Goal: Information Seeking & Learning: Stay updated

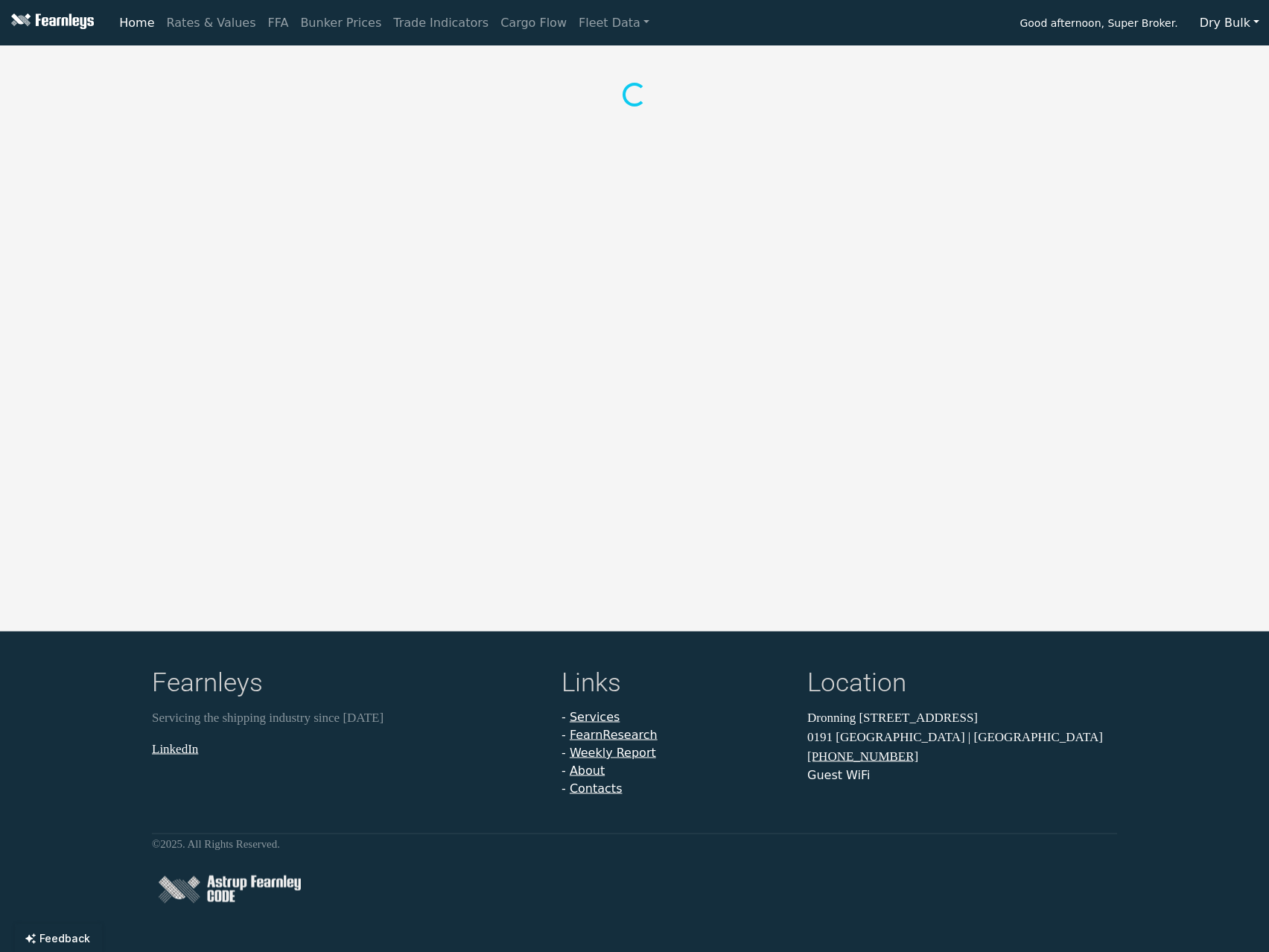
click at [1227, 19] on button "Dry Bulk" at bounding box center [1230, 23] width 79 height 28
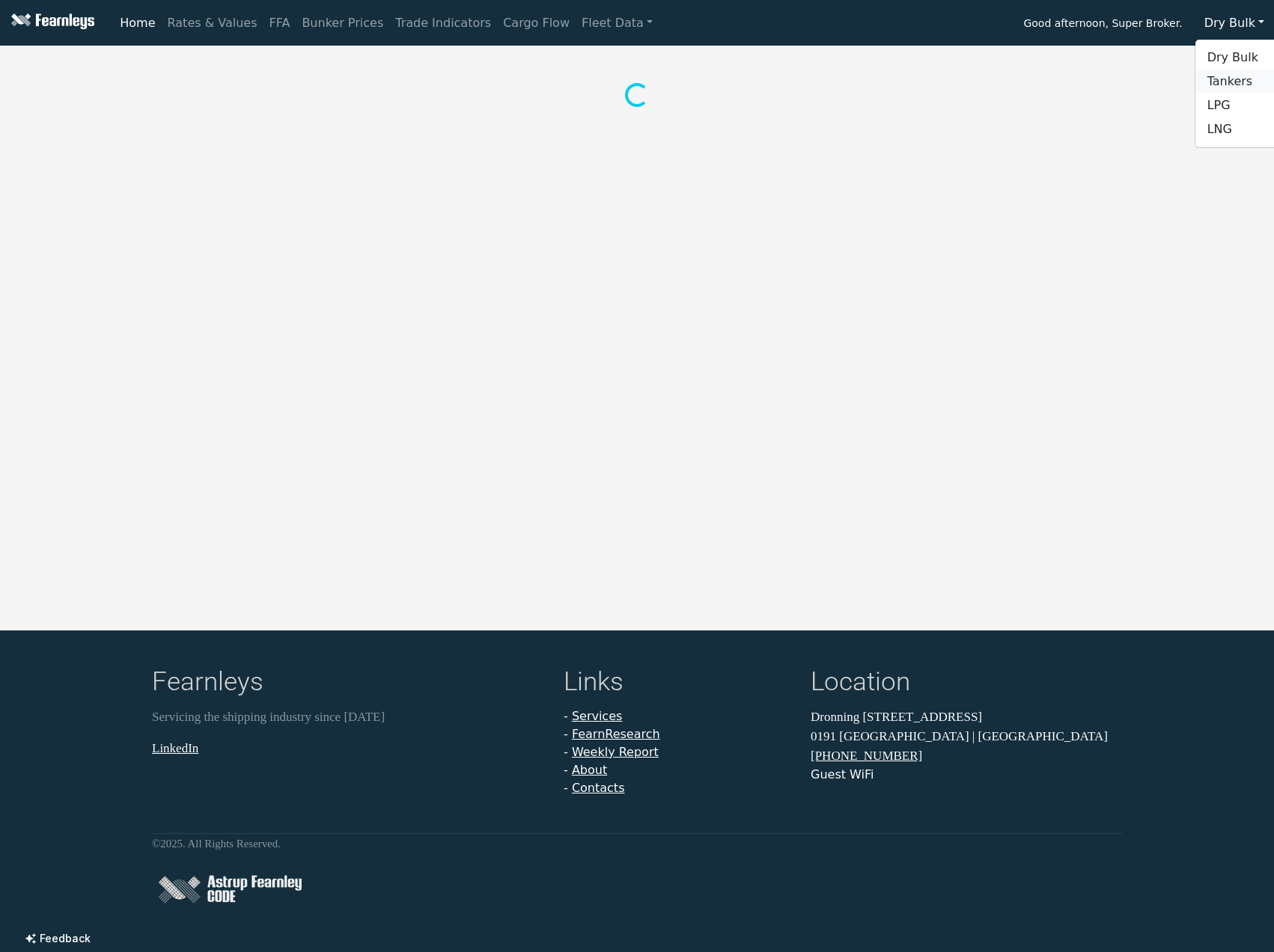
click at [1233, 80] on link "Tankers" at bounding box center [1254, 81] width 118 height 24
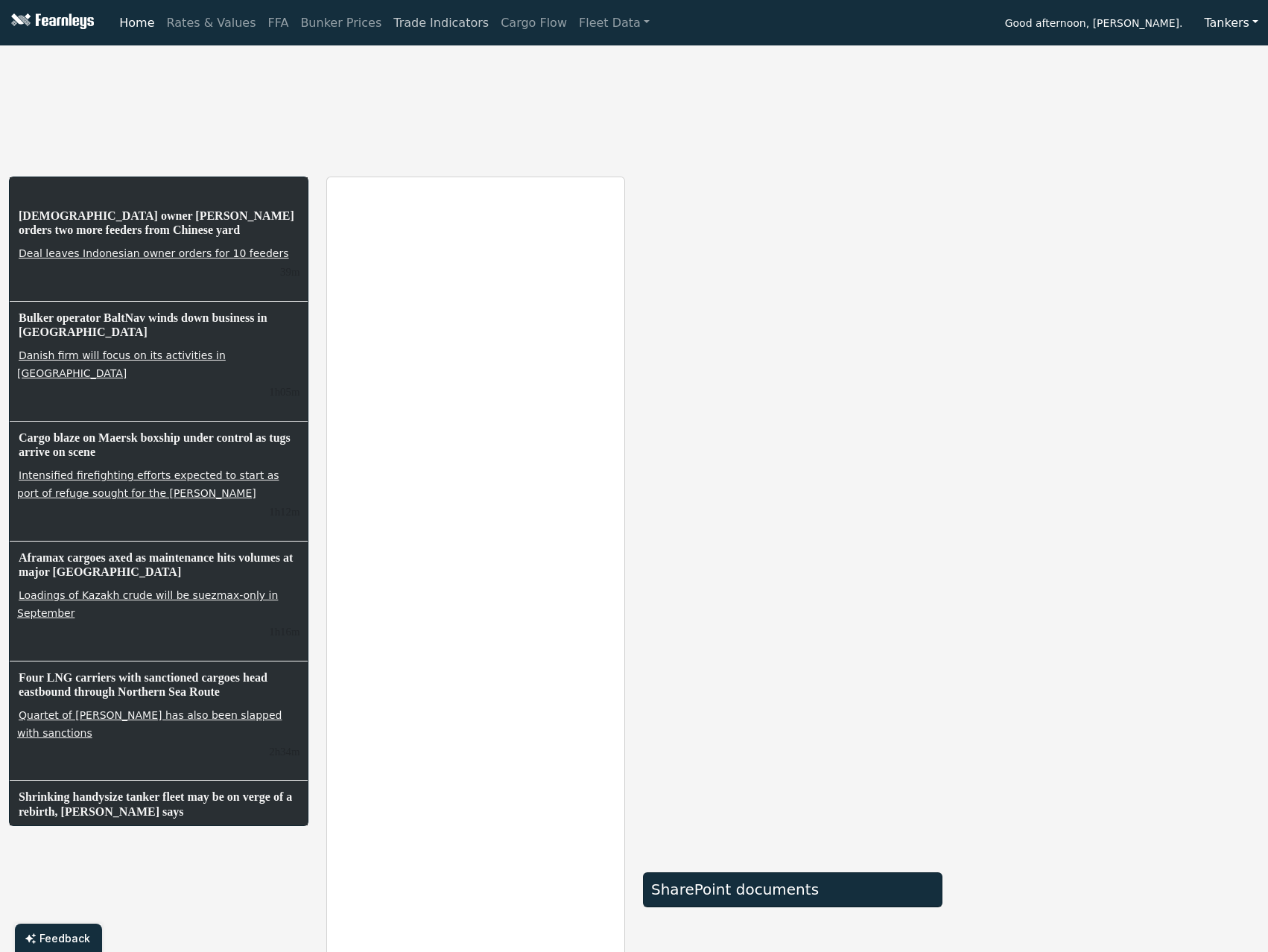
click at [398, 23] on link "Trade Indicators" at bounding box center [441, 23] width 108 height 30
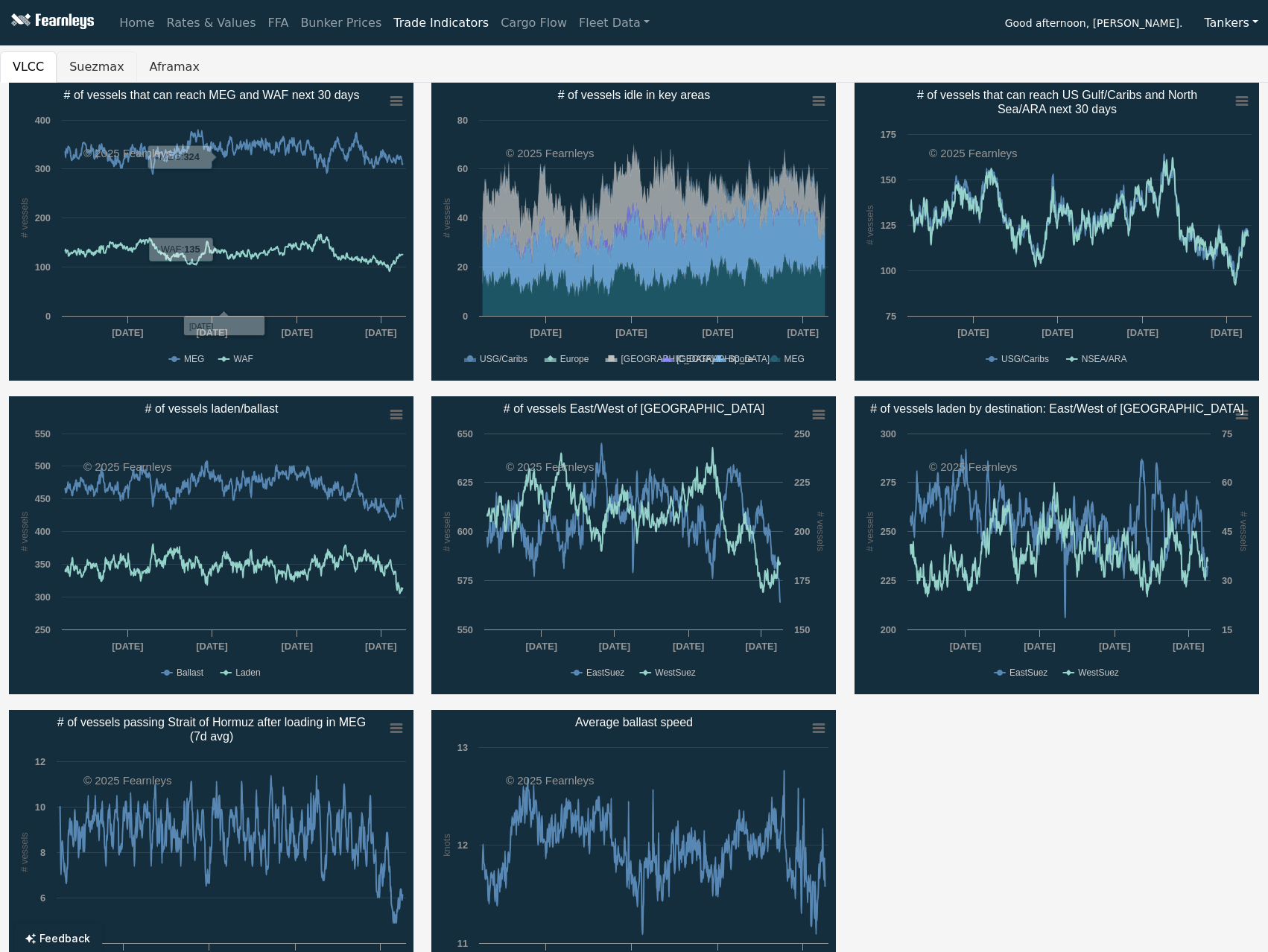
click at [80, 67] on button "Suezmax" at bounding box center [97, 68] width 80 height 32
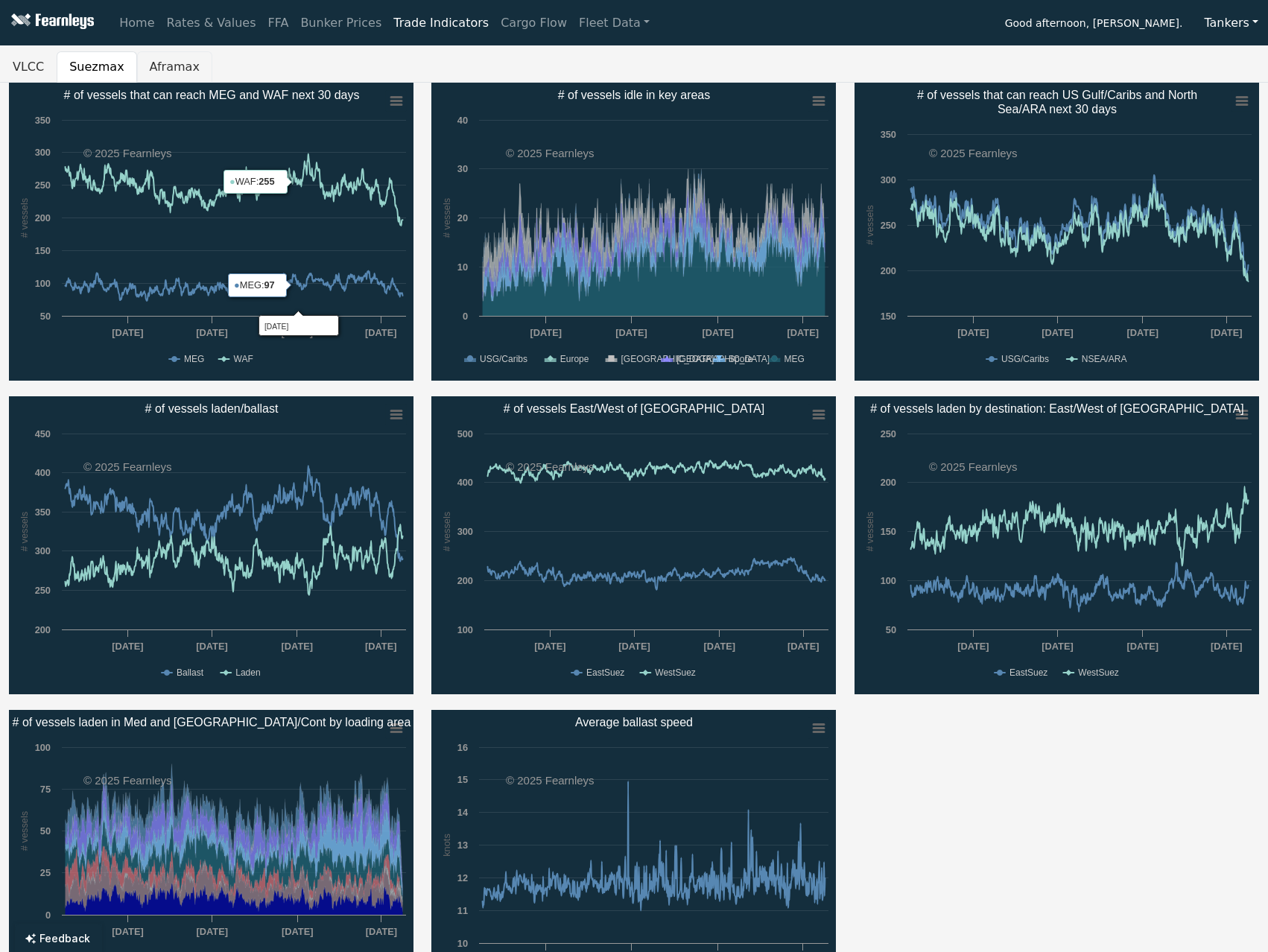
click at [168, 61] on button "Aframax" at bounding box center [174, 68] width 75 height 32
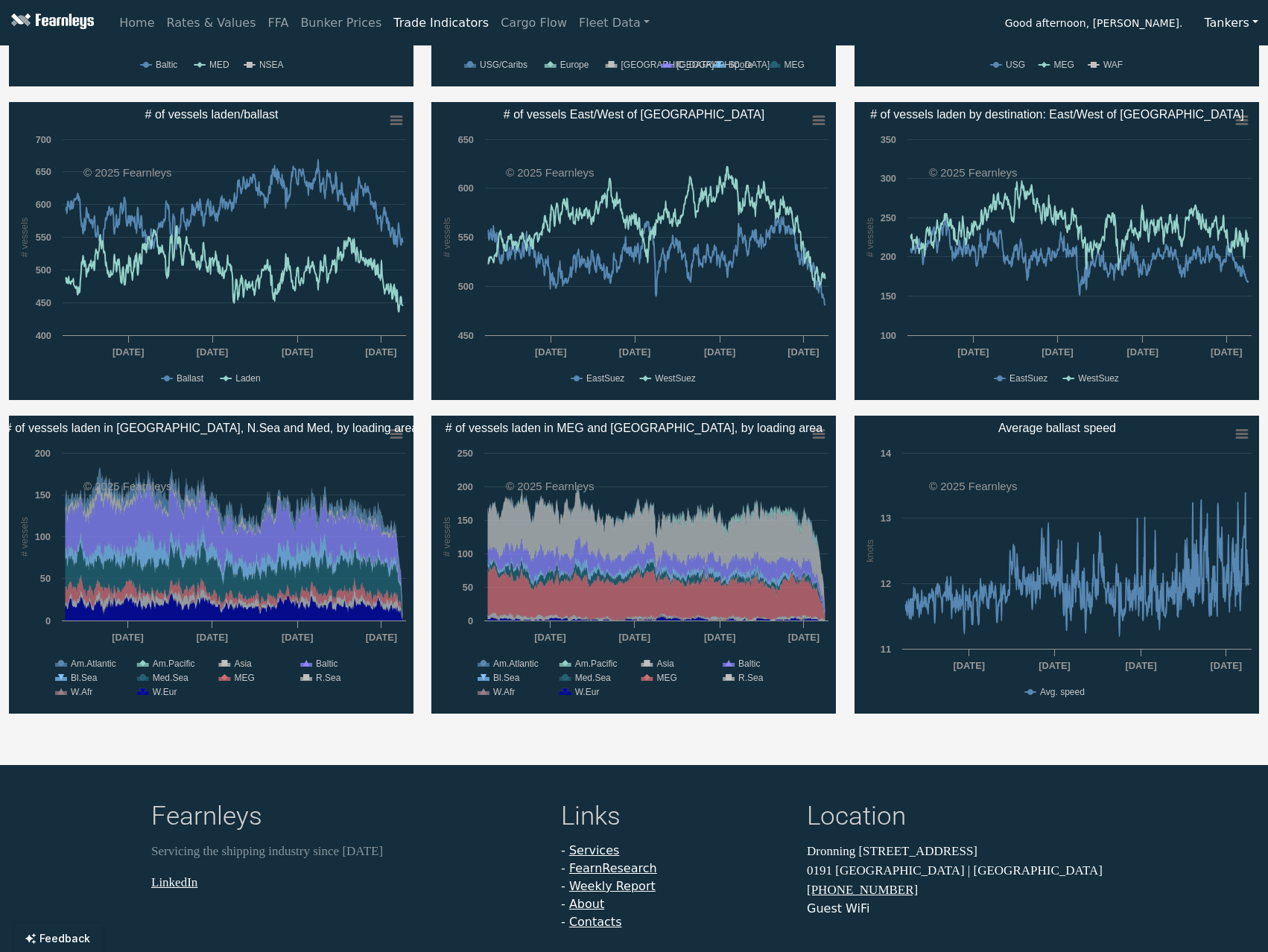
scroll to position [298, 0]
